Goal: Task Accomplishment & Management: Manage account settings

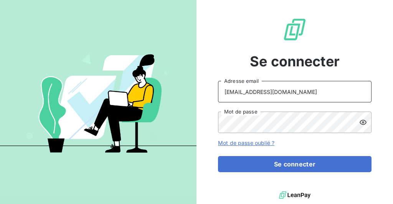
click at [306, 94] on input "[EMAIL_ADDRESS][DOMAIN_NAME]" at bounding box center [294, 91] width 153 height 21
click at [237, 65] on div "Se connecter [EMAIL_ADDRESS][DOMAIN_NAME] Adresse email Mot de passe Mot de pas…" at bounding box center [294, 95] width 153 height 190
click at [312, 91] on input "[EMAIL_ADDRESS][DOMAIN_NAME]" at bounding box center [294, 91] width 153 height 21
click at [222, 20] on div "Se connecter [EMAIL_ADDRESS][DOMAIN_NAME] Adresse email Mot de passe Mot de pas…" at bounding box center [294, 95] width 153 height 190
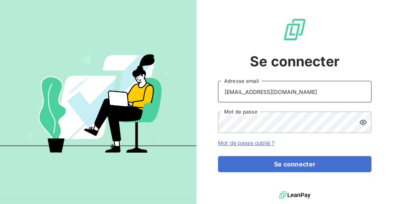
click at [313, 89] on input "[EMAIL_ADDRESS][DOMAIN_NAME]" at bounding box center [294, 91] width 153 height 21
drag, startPoint x: 318, startPoint y: 91, endPoint x: 86, endPoint y: 91, distance: 232.1
click at [88, 91] on div "Se connecter [EMAIL_ADDRESS][DOMAIN_NAME] Adresse email Mot de passe Mot de pas…" at bounding box center [196, 102] width 393 height 204
type input "[EMAIL_ADDRESS][DOMAIN_NAME]"
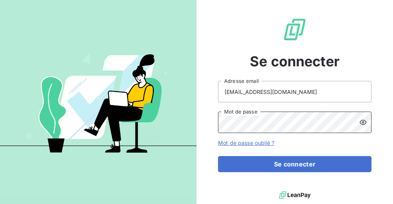
click at [183, 120] on div "Se connecter [EMAIL_ADDRESS][DOMAIN_NAME] Adresse email Mot de passe Mot de pas…" at bounding box center [196, 102] width 393 height 204
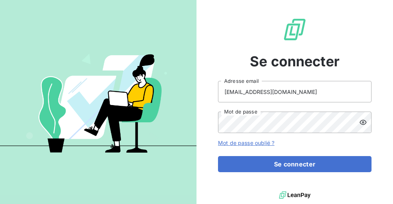
click at [365, 124] on icon at bounding box center [362, 122] width 7 height 5
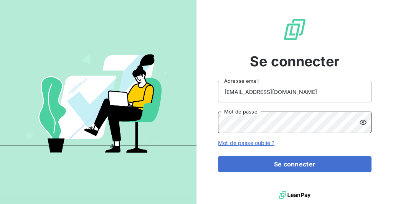
click at [176, 123] on div "Se connecter [EMAIL_ADDRESS][DOMAIN_NAME] Adresse email Mot de passe Mot de pas…" at bounding box center [196, 102] width 393 height 204
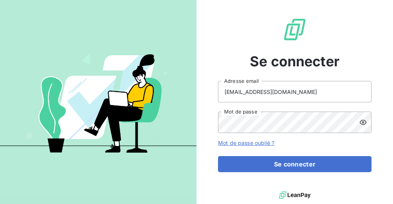
click at [361, 125] on icon at bounding box center [363, 123] width 8 height 8
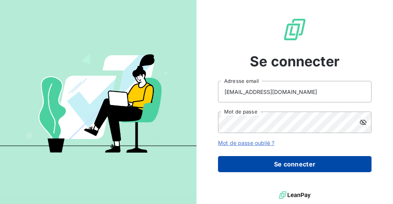
click at [268, 163] on button "Se connecter" at bounding box center [294, 164] width 153 height 16
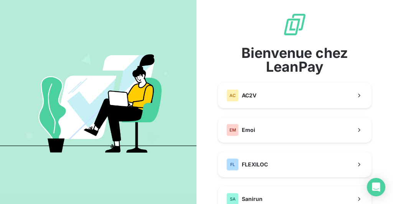
click at [332, 40] on div "Bienvenue chez LeanPay AC AC2V EM Emoi FL FLEXILOC SA Sanirun Vue consolidée" at bounding box center [294, 128] width 153 height 233
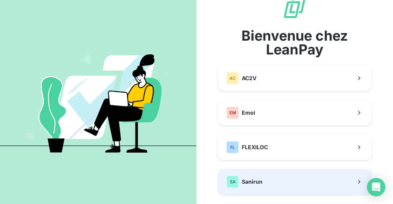
scroll to position [31, 0]
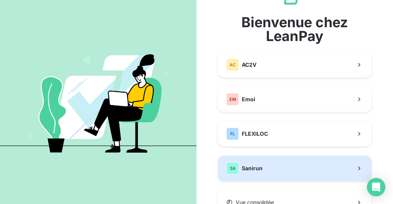
click at [280, 172] on button "SA Sanirun" at bounding box center [294, 168] width 153 height 25
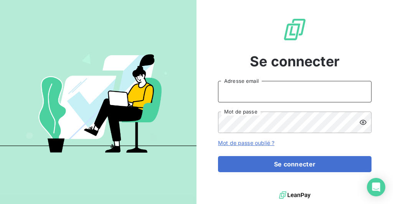
type input "[EMAIL_ADDRESS][DOMAIN_NAME]"
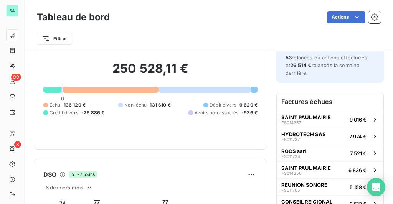
scroll to position [31, 0]
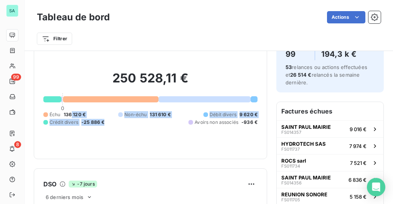
drag, startPoint x: 72, startPoint y: 113, endPoint x: 129, endPoint y: 118, distance: 57.7
click at [111, 116] on div "Échu 136 120 € Non-échu 131 610 € Débit divers 9 620 € Crédit divers -25 886 € …" at bounding box center [150, 118] width 214 height 15
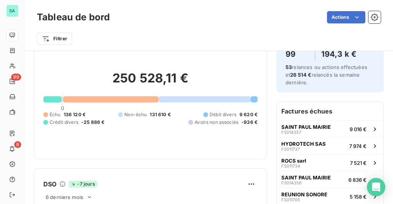
click at [154, 119] on div "Échu 136 120 € Non-échu 131 610 € Débit divers 9 620 € Crédit divers -25 886 € …" at bounding box center [150, 118] width 214 height 15
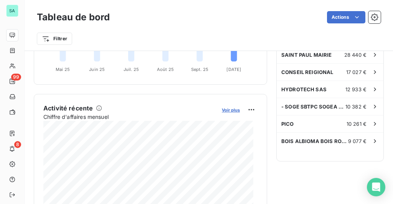
scroll to position [276, 0]
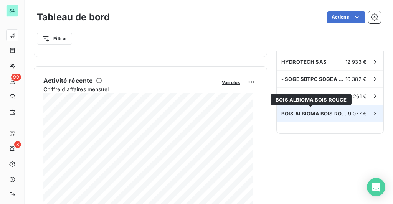
click at [312, 110] on span "BOIS ALBIOMA BOIS ROUGE" at bounding box center [314, 113] width 67 height 6
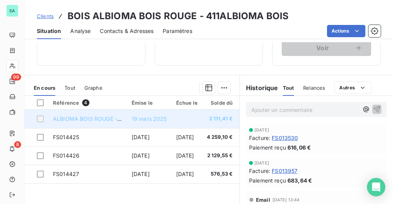
scroll to position [184, 0]
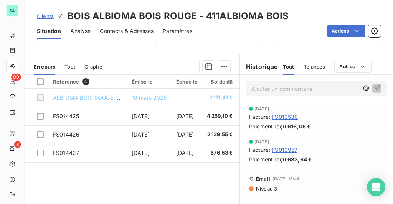
click at [46, 17] on span "Clients" at bounding box center [45, 16] width 17 height 6
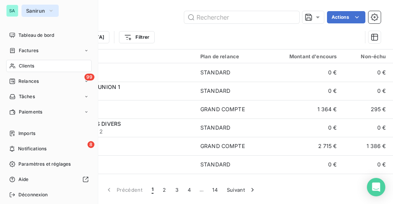
click at [32, 12] on span "Sanirun" at bounding box center [35, 11] width 19 height 6
click at [36, 35] on span "Tableau de bord" at bounding box center [36, 35] width 36 height 7
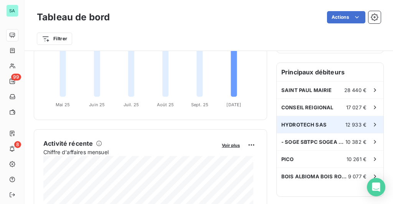
scroll to position [246, 0]
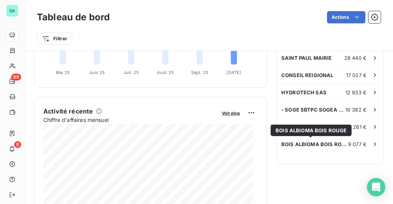
click at [306, 129] on span "BOIS ALBIOMA BOIS ROUGE" at bounding box center [310, 130] width 71 height 6
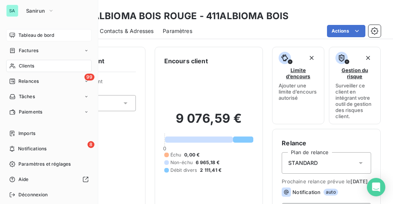
click at [19, 32] on span "Tableau de bord" at bounding box center [36, 35] width 36 height 7
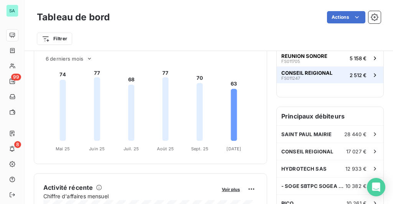
scroll to position [184, 0]
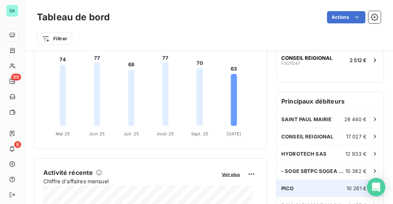
click at [301, 185] on div "PICO 10 261 €" at bounding box center [330, 188] width 107 height 17
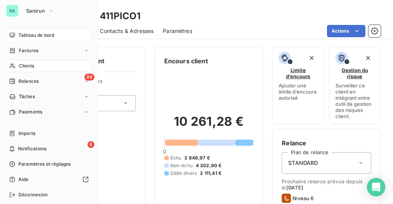
click at [21, 38] on span "Tableau de bord" at bounding box center [36, 35] width 36 height 7
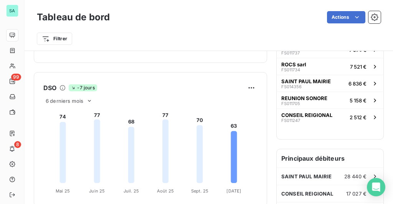
scroll to position [92, 0]
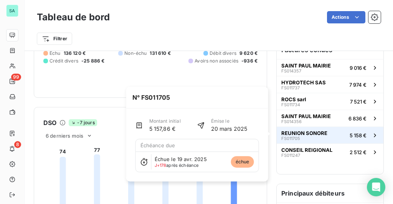
click at [303, 133] on div "REUNION SONORE FS011705" at bounding box center [304, 135] width 46 height 11
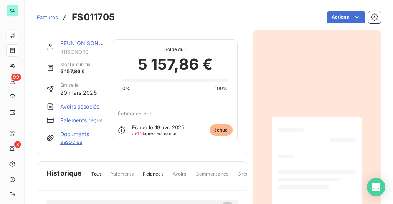
click at [91, 45] on link "REUNION SONORE" at bounding box center [84, 43] width 49 height 7
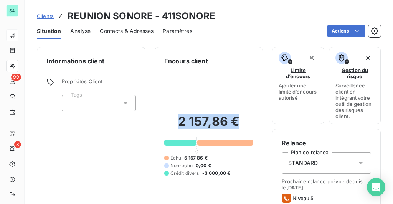
drag, startPoint x: 177, startPoint y: 121, endPoint x: 241, endPoint y: 127, distance: 64.3
click at [241, 127] on h2 "2 157,86 €" at bounding box center [208, 125] width 89 height 23
click at [241, 126] on h2 "2 157,86 €" at bounding box center [208, 125] width 89 height 23
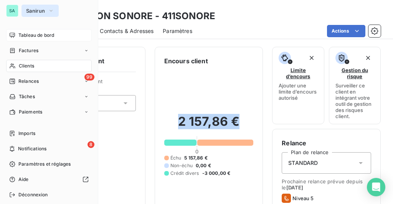
click at [41, 13] on span "Sanirun" at bounding box center [35, 11] width 19 height 6
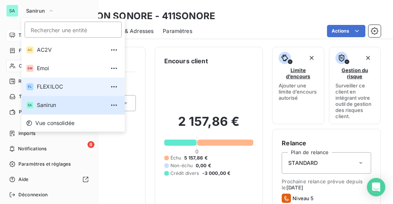
click at [52, 96] on li "FL FLEXILOC" at bounding box center [72, 86] width 103 height 18
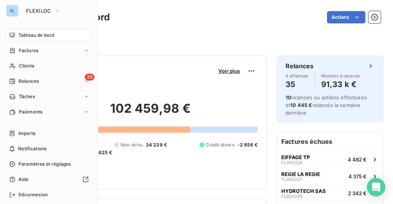
click at [153, 38] on div "Filtrer" at bounding box center [209, 38] width 344 height 15
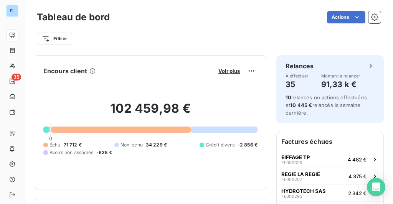
click at [139, 34] on div "Filtrer" at bounding box center [209, 38] width 344 height 15
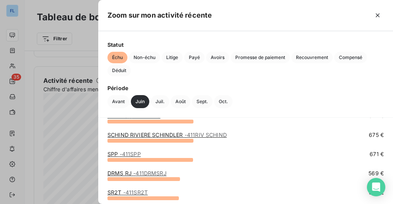
scroll to position [92, 0]
click at [63, 106] on div at bounding box center [196, 102] width 393 height 204
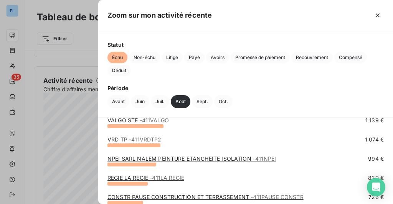
scroll to position [155, 0]
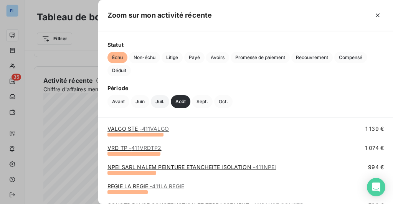
click at [162, 104] on button "Juil." at bounding box center [160, 101] width 18 height 13
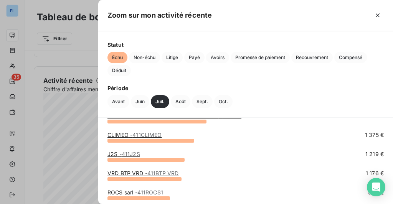
scroll to position [61, 0]
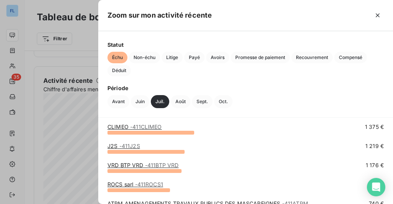
click at [128, 148] on span "- 411J2S" at bounding box center [129, 146] width 21 height 7
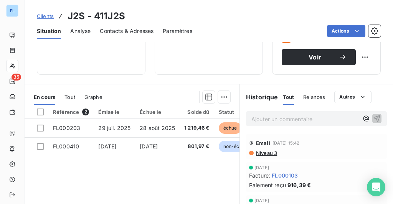
scroll to position [61, 0]
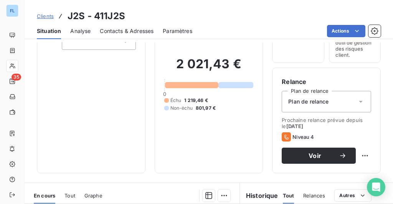
click at [41, 15] on span "Clients" at bounding box center [45, 16] width 17 height 6
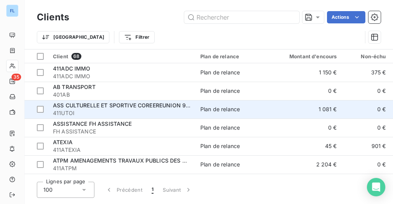
click at [92, 106] on span "ASS CULTURELLE ET SPORTIVE COREEREUNION 974" at bounding box center [122, 105] width 139 height 7
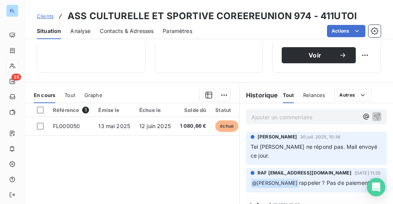
scroll to position [153, 0]
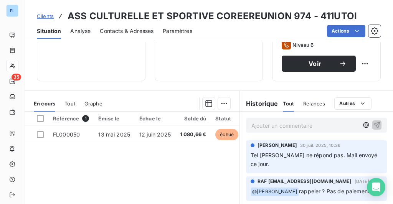
click at [64, 101] on span "Tout" at bounding box center [69, 104] width 11 height 6
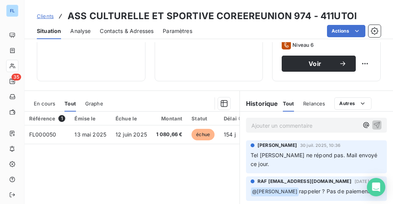
click at [44, 101] on span "En cours" at bounding box center [44, 104] width 21 height 6
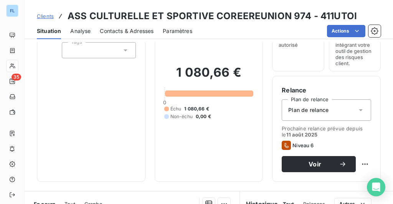
scroll to position [0, 0]
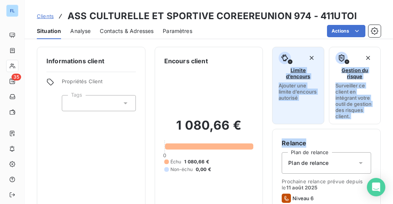
drag, startPoint x: 320, startPoint y: 127, endPoint x: 270, endPoint y: 59, distance: 84.3
click at [272, 59] on div "Limite d’encours Ajouter une limite d’encours autorisé Gestion du risque Survei…" at bounding box center [326, 141] width 109 height 188
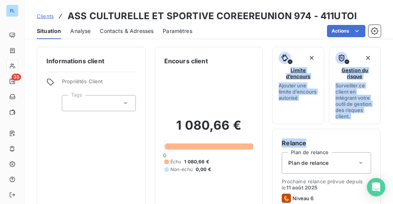
click at [317, 127] on div "Limite d’encours Ajouter une limite d’encours autorisé Gestion du risque Survei…" at bounding box center [326, 141] width 109 height 188
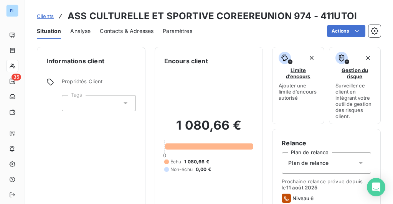
click at [267, 134] on div "Informations client Propriétés Client Tags Encours client 1 080,66 € 0 Échu 1 0…" at bounding box center [209, 141] width 368 height 188
